Goal: Task Accomplishment & Management: Use online tool/utility

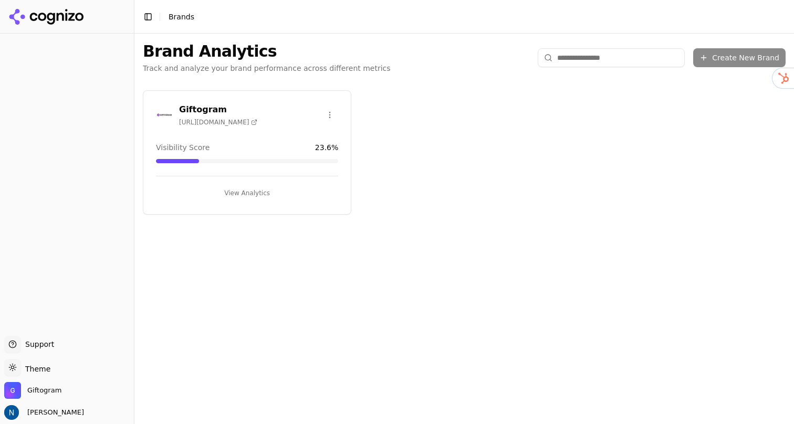
click at [208, 103] on h3 "Giftogram" at bounding box center [218, 109] width 78 height 13
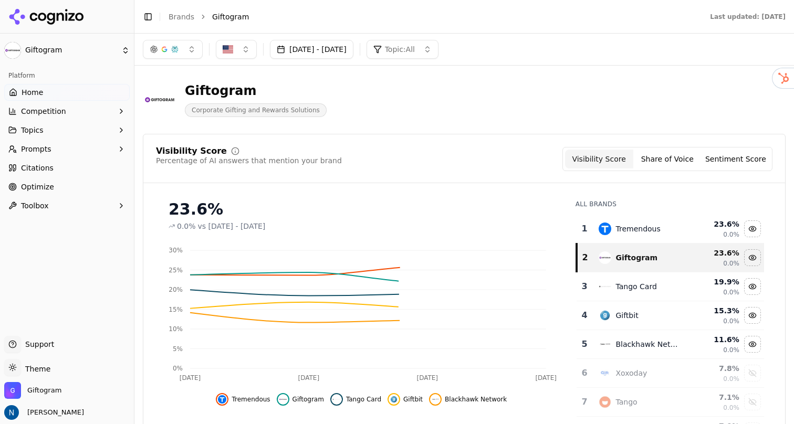
click at [85, 203] on button "Toolbox" at bounding box center [66, 205] width 125 height 17
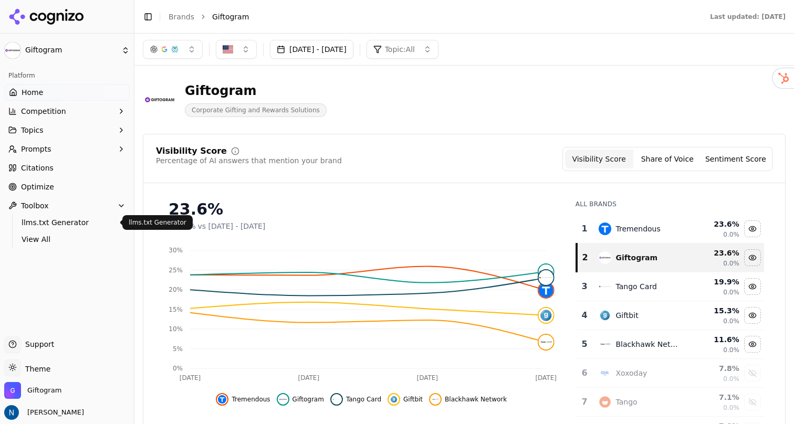
click at [68, 224] on span "llms.txt Generator" at bounding box center [67, 222] width 91 height 11
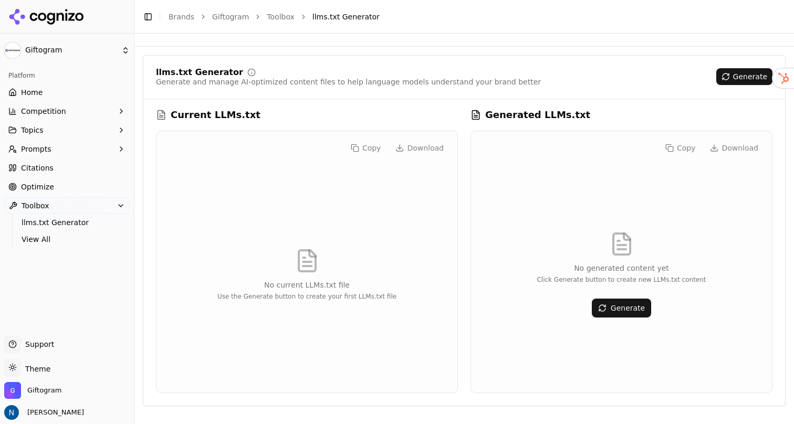
click at [617, 307] on button "Generate" at bounding box center [621, 308] width 59 height 19
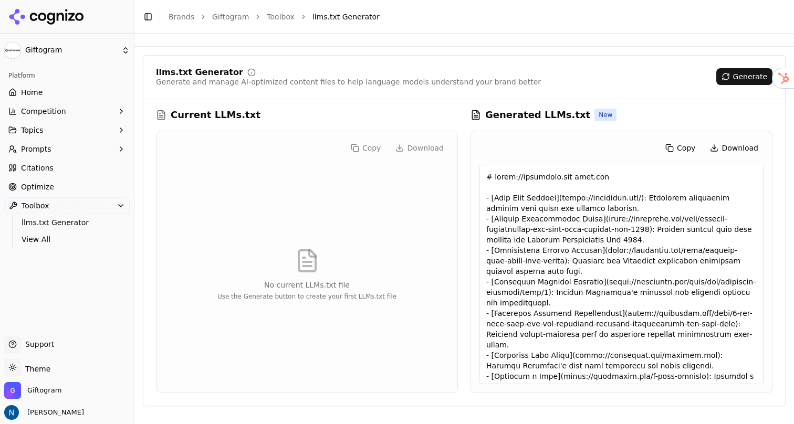
click at [731, 147] on button "Download" at bounding box center [734, 148] width 59 height 17
